Goal: Check status: Check status

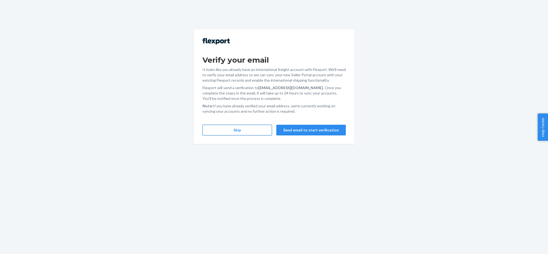
click at [260, 131] on button "Skip" at bounding box center [238, 130] width 70 height 11
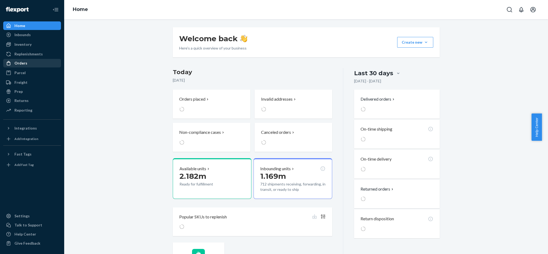
click at [40, 63] on div "Orders" at bounding box center [32, 62] width 57 height 7
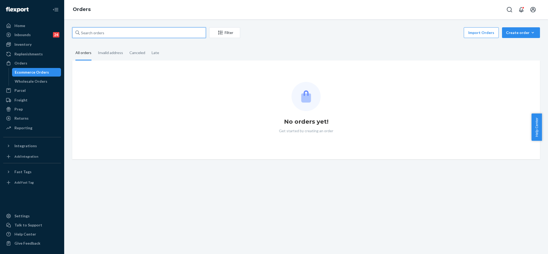
click at [136, 32] on input "text" at bounding box center [139, 32] width 134 height 11
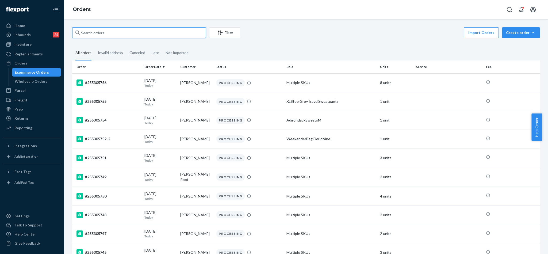
paste input "255228217"
click at [136, 32] on input "255228217" at bounding box center [139, 32] width 134 height 11
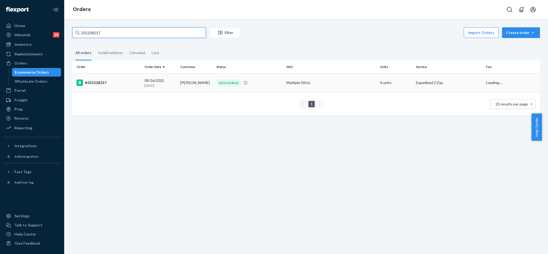
type input "255228217"
click at [99, 83] on div "#255228217" at bounding box center [109, 82] width 64 height 6
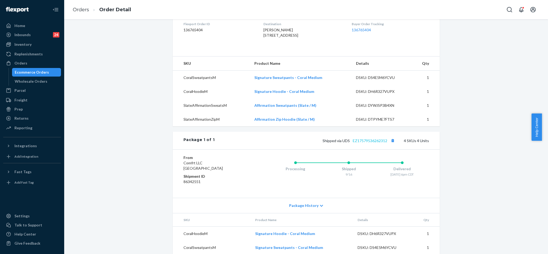
scroll to position [161, 0]
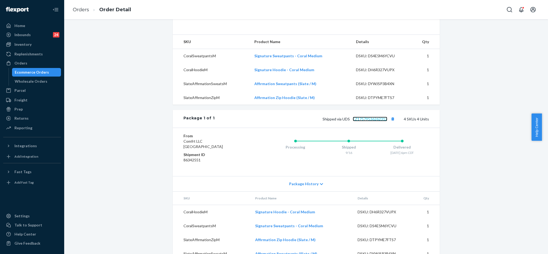
click at [375, 121] on link "EZ17579536262312" at bounding box center [370, 119] width 35 height 5
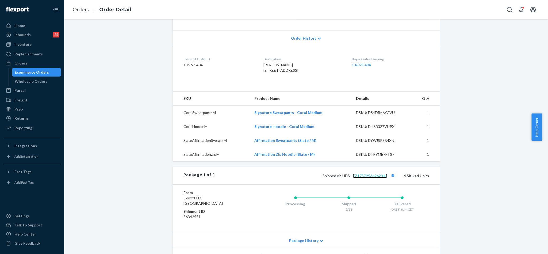
scroll to position [80, 0]
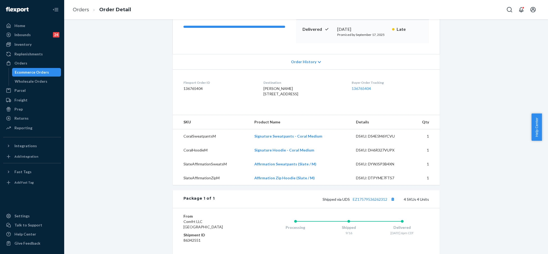
click at [285, 96] on span "[PERSON_NAME] [STREET_ADDRESS]" at bounding box center [281, 91] width 35 height 10
copy span "62702"
drag, startPoint x: 258, startPoint y: 94, endPoint x: 288, endPoint y: 93, distance: 30.8
click at [288, 92] on span "[PERSON_NAME] [STREET_ADDRESS]" at bounding box center [281, 91] width 35 height 10
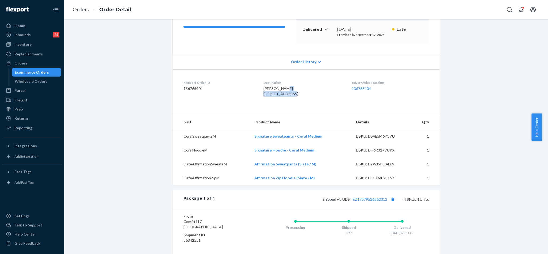
drag, startPoint x: 292, startPoint y: 100, endPoint x: 255, endPoint y: 93, distance: 38.3
click at [255, 93] on dl "Flexport Order ID 136765404 Destination [PERSON_NAME] [STREET_ADDRESS] US Buyer…" at bounding box center [306, 89] width 267 height 40
copy span "[STREET_ADDRESS]-"
